Goal: Navigation & Orientation: Find specific page/section

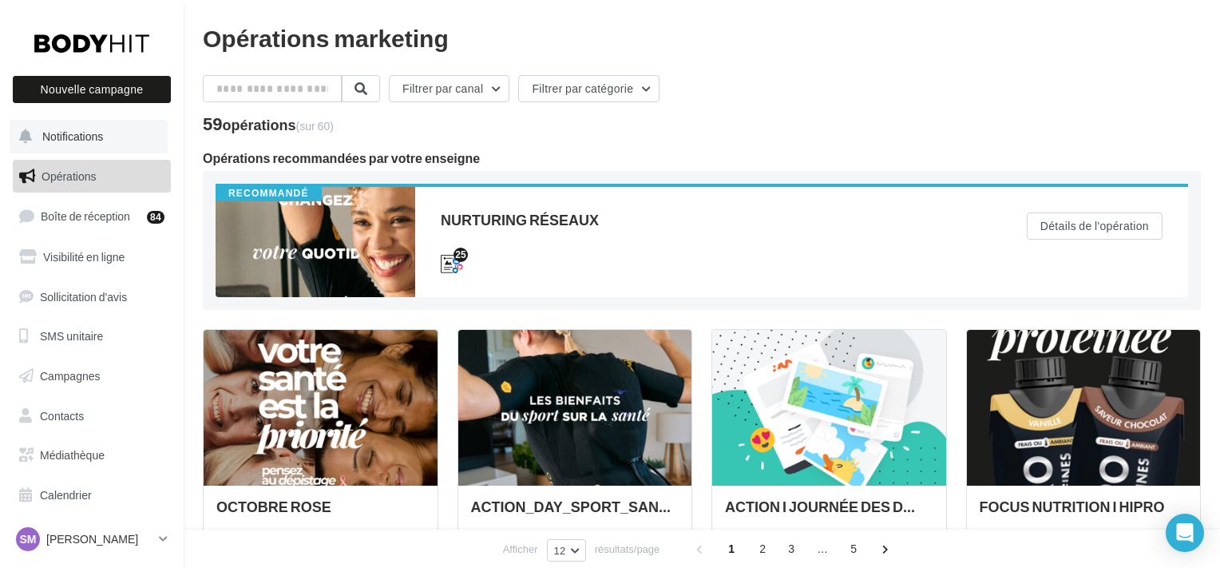
click at [53, 145] on button "Notifications" at bounding box center [89, 137] width 158 height 34
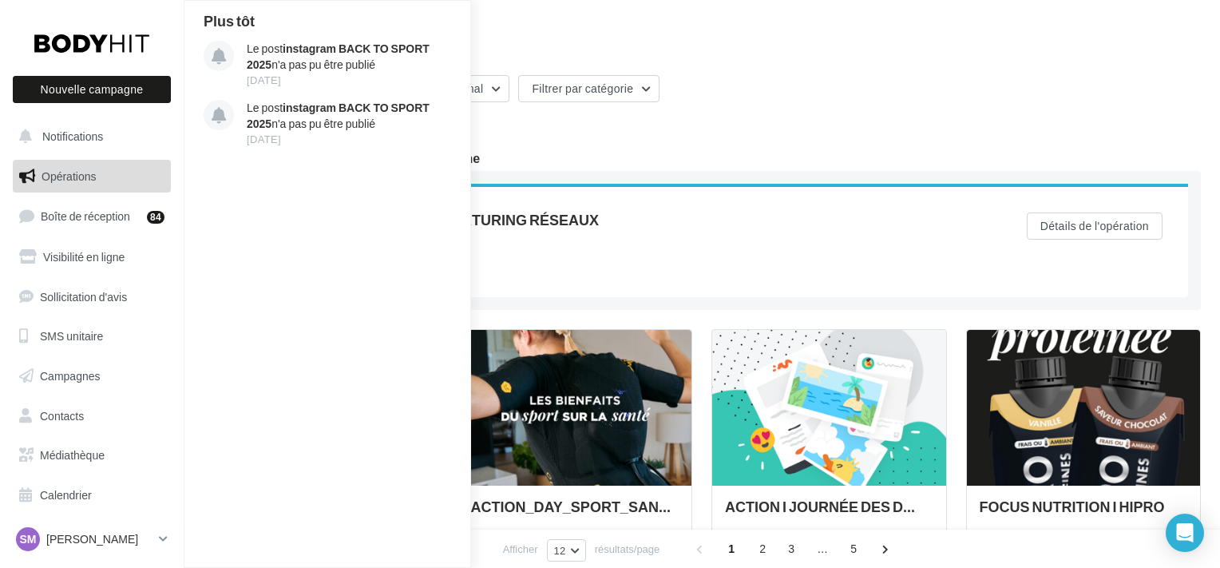
click at [732, 97] on div "Filtrer par canal Filtrer par catégorie" at bounding box center [702, 92] width 998 height 34
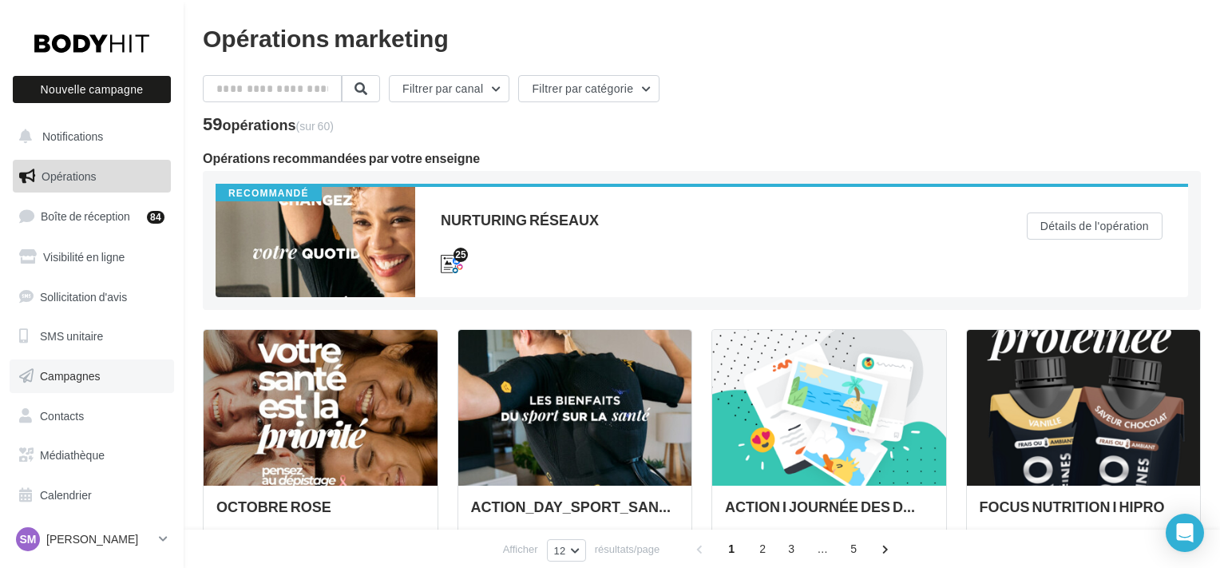
click at [133, 375] on link "Campagnes" at bounding box center [92, 376] width 165 height 34
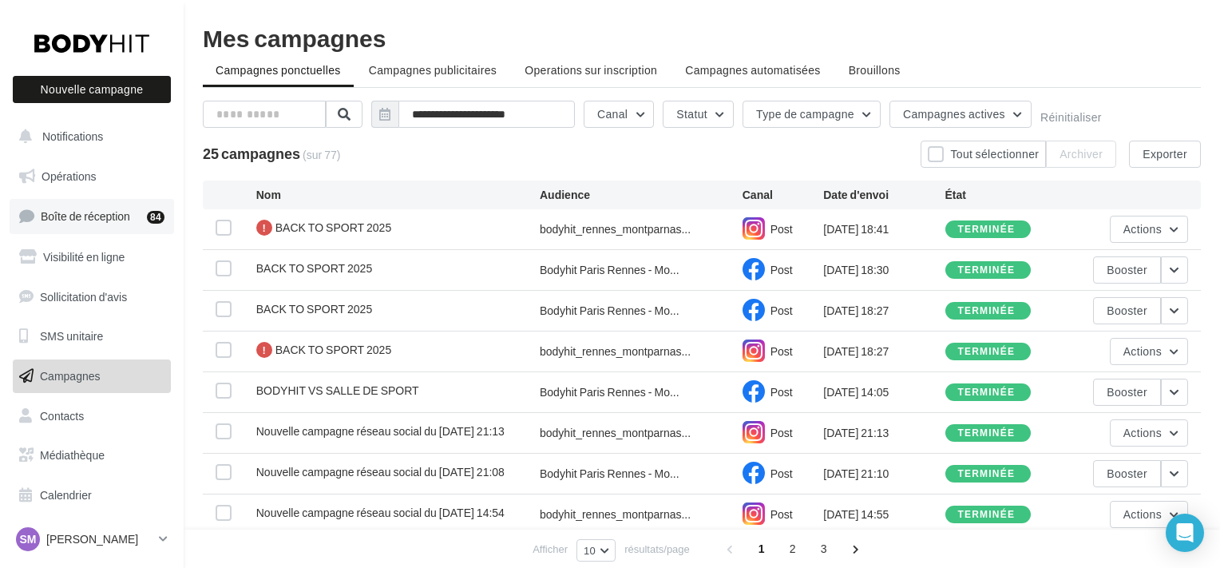
click at [113, 211] on span "Boîte de réception" at bounding box center [85, 216] width 89 height 14
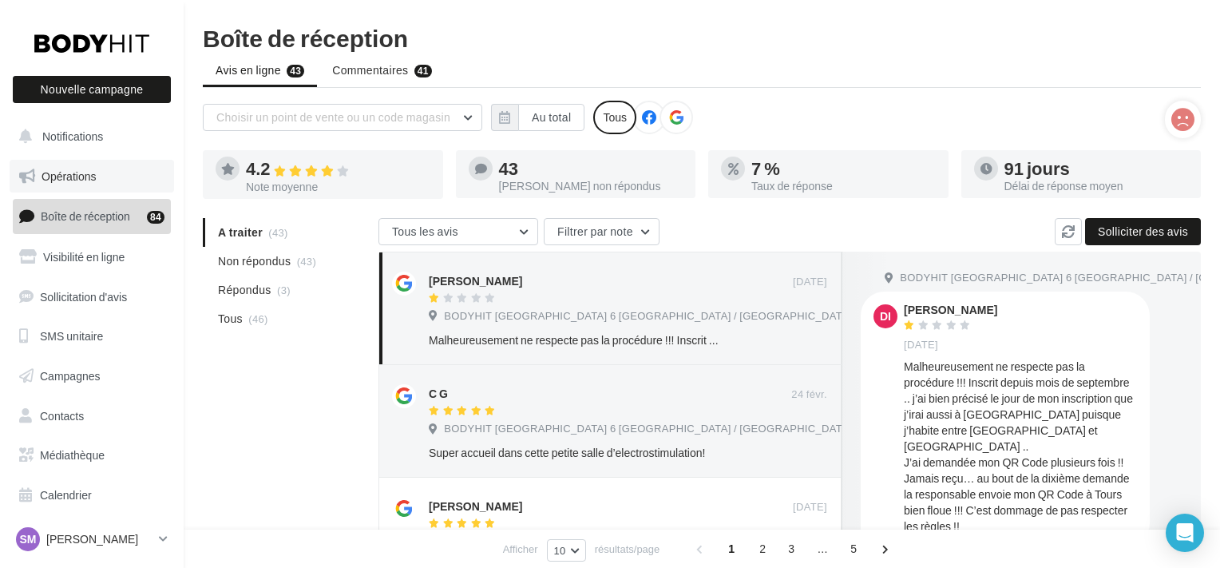
click at [79, 183] on span "Opérations" at bounding box center [69, 176] width 54 height 14
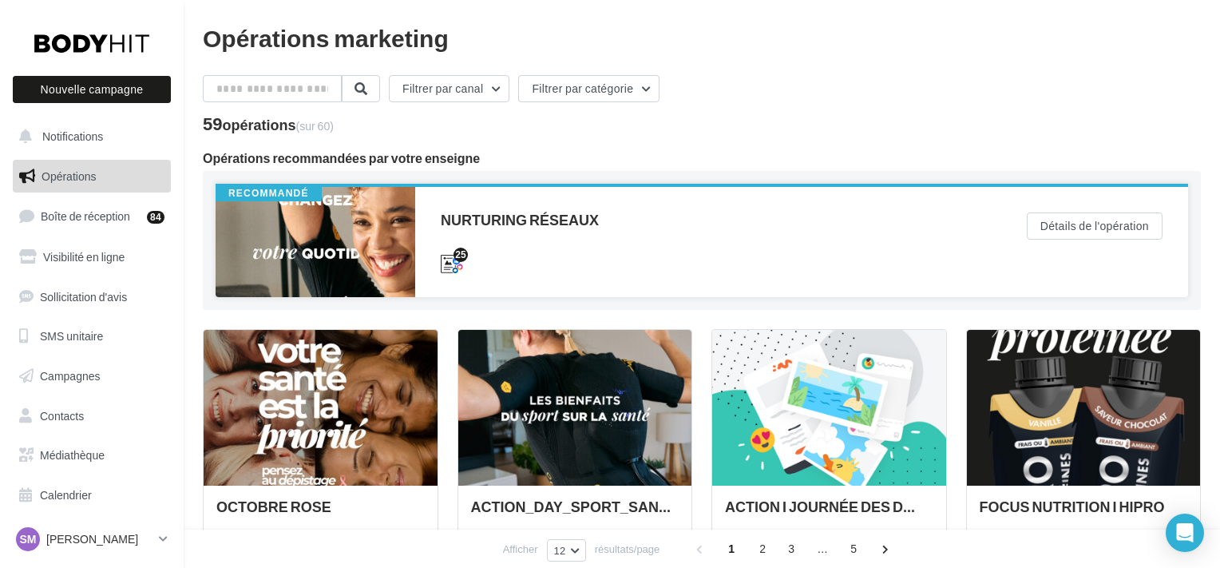
click at [506, 272] on div "NURTURING RÉSEAUX 25" at bounding box center [708, 242] width 586 height 110
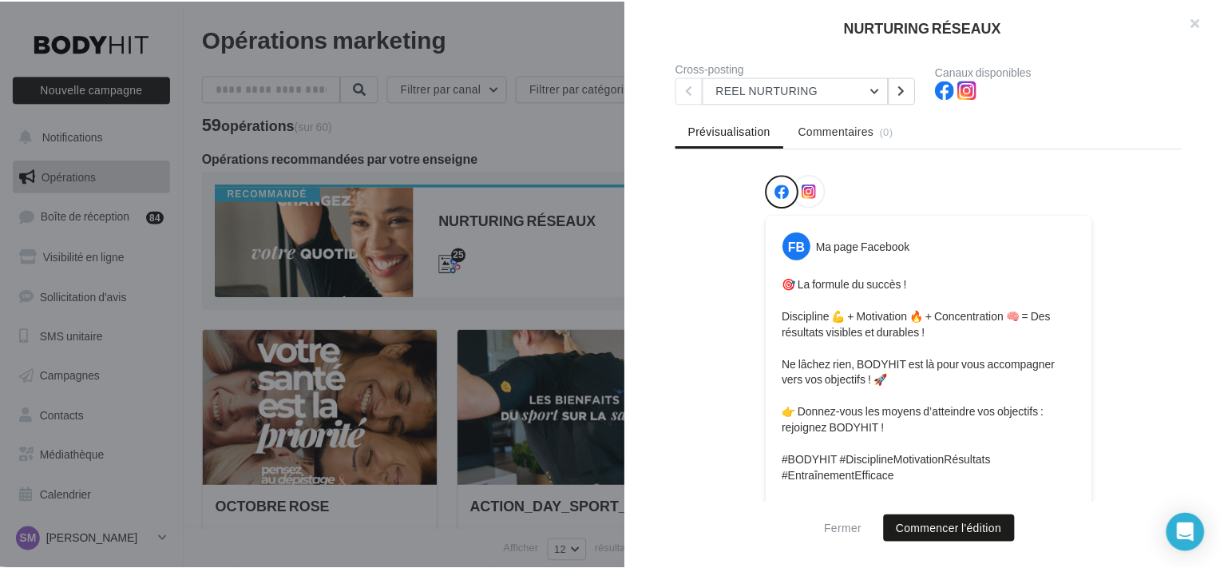
scroll to position [581, 0]
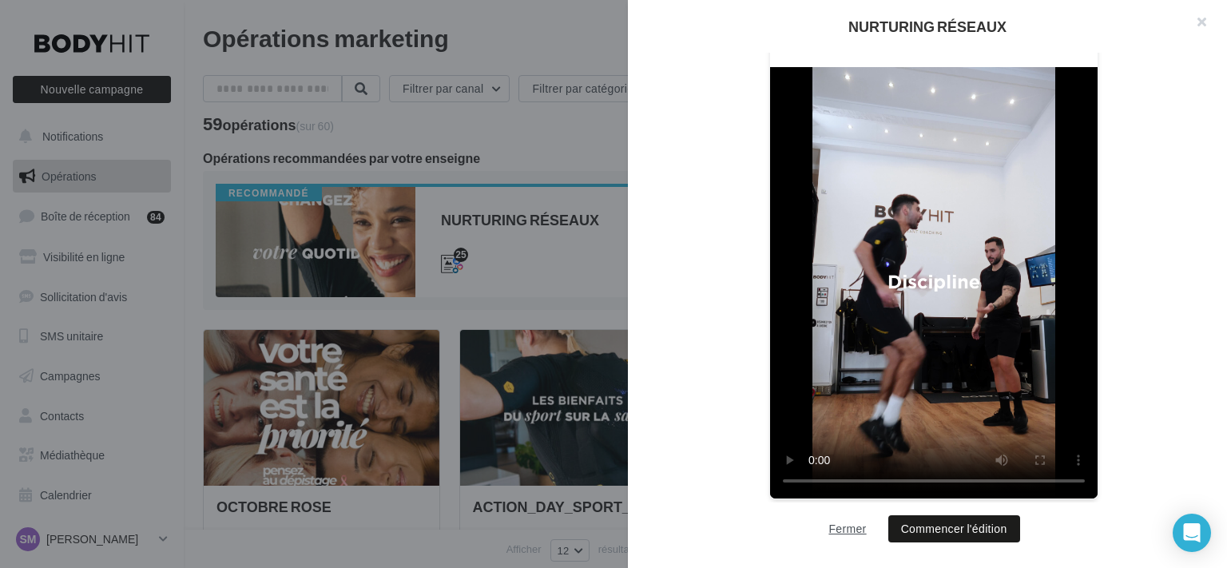
click at [836, 528] on button "Fermer" at bounding box center [847, 528] width 50 height 19
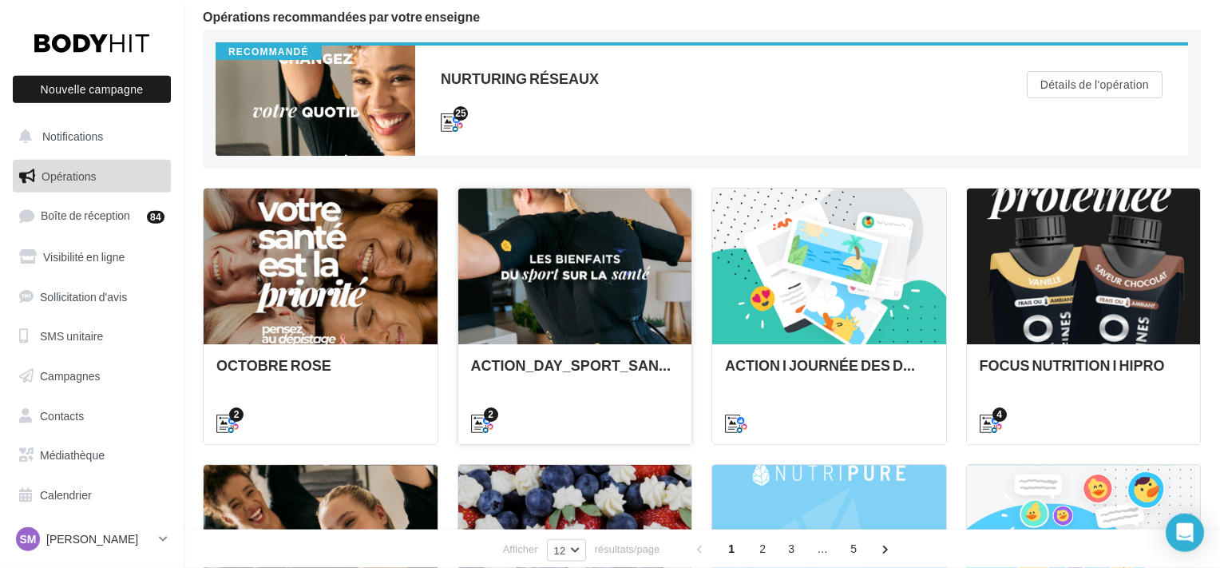
scroll to position [0, 0]
